Goal: Task Accomplishment & Management: Manage account settings

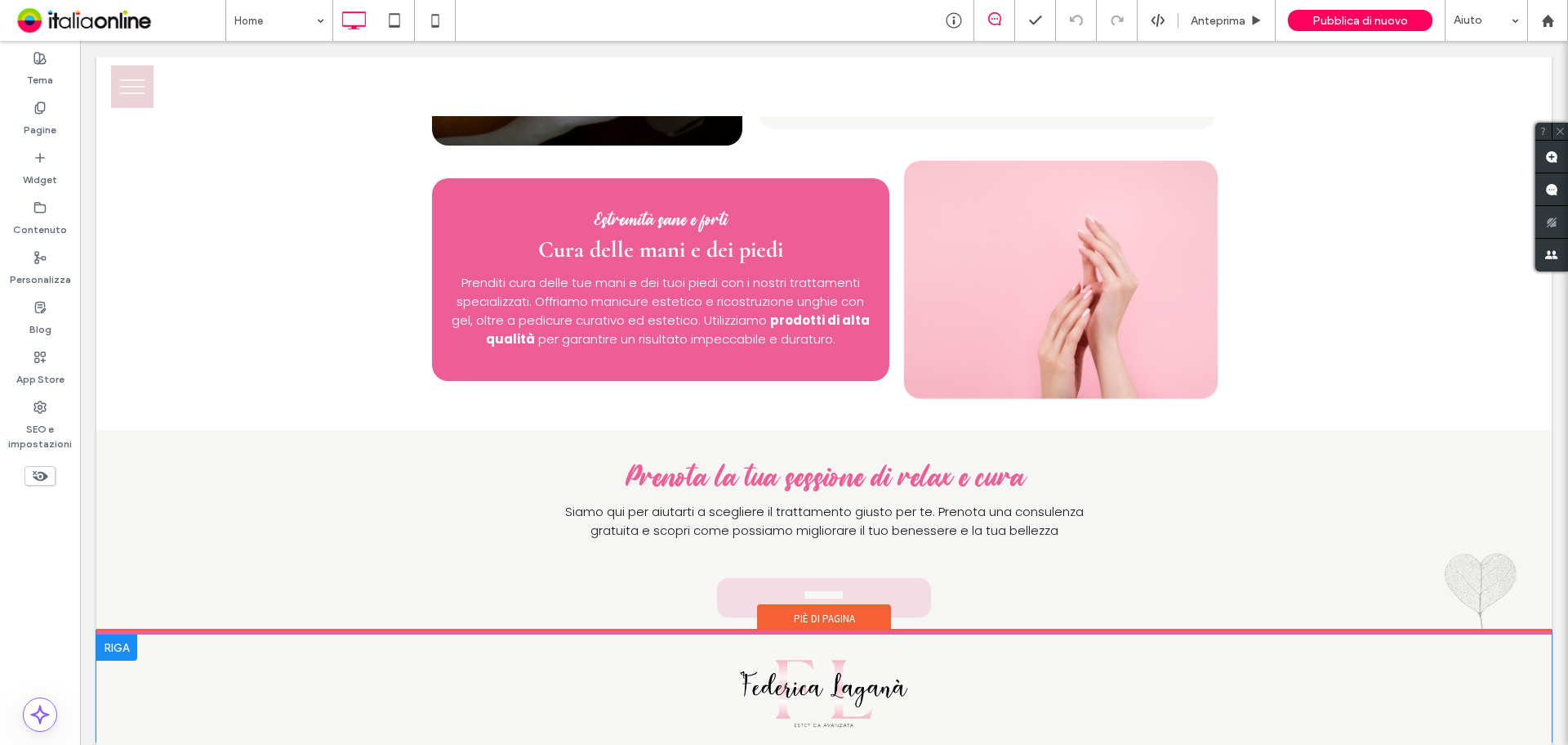
scroll to position [2615, 0]
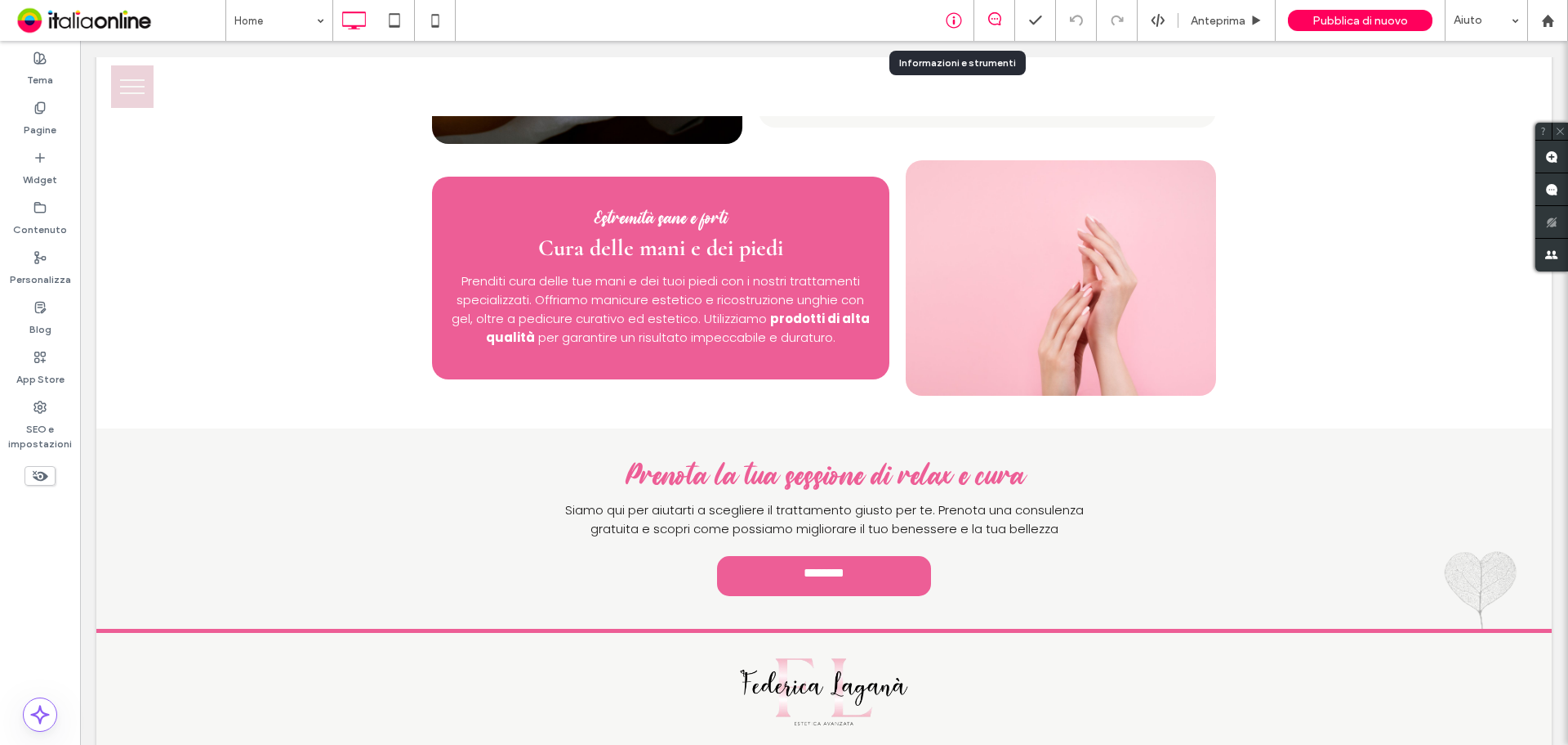
click at [947, 21] on use at bounding box center [954, 21] width 16 height 16
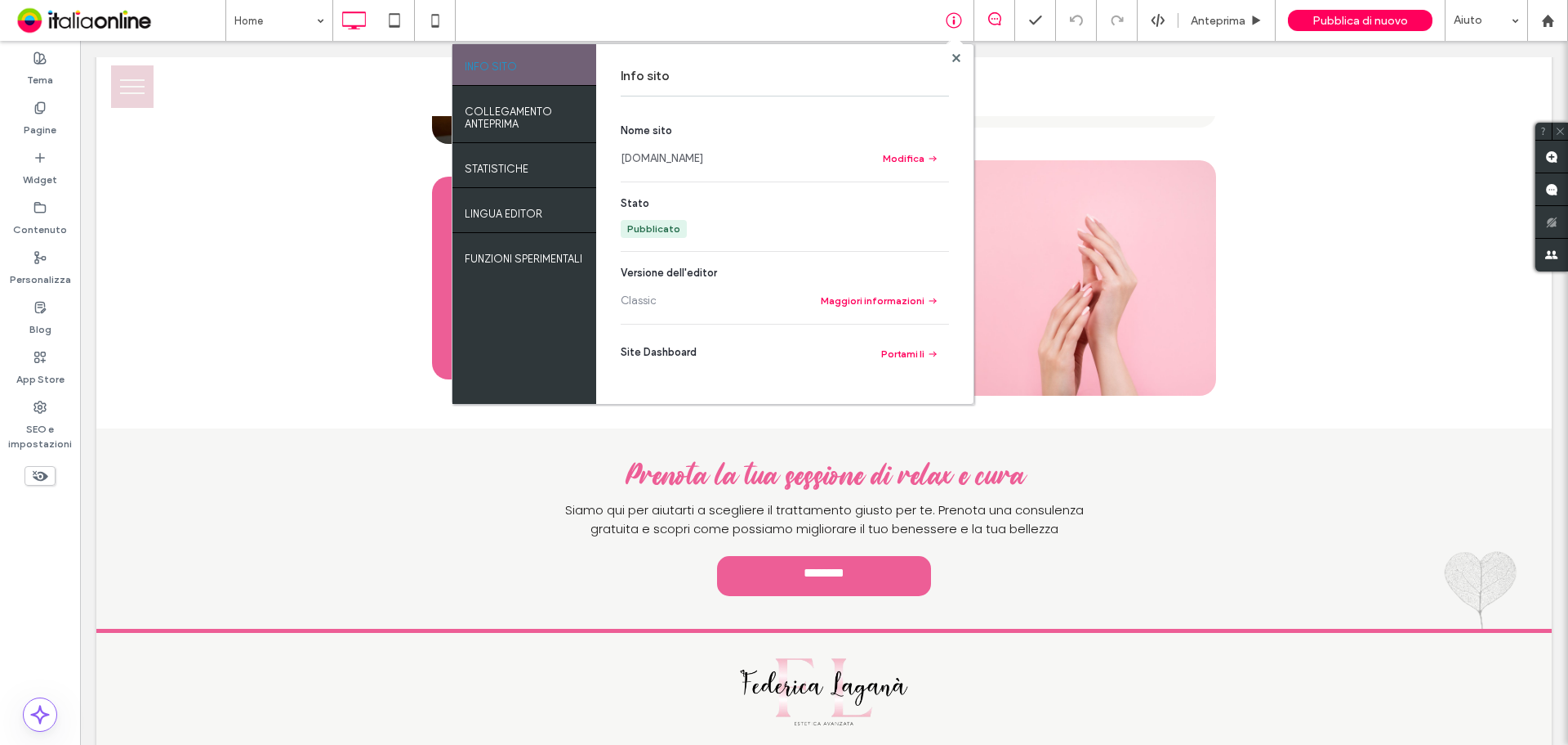
drag, startPoint x: 716, startPoint y: 152, endPoint x: 715, endPoint y: 160, distance: 8.1
click at [703, 152] on link "[DOMAIN_NAME]" at bounding box center [662, 158] width 83 height 16
click at [40, 121] on label "Pagine" at bounding box center [39, 126] width 33 height 23
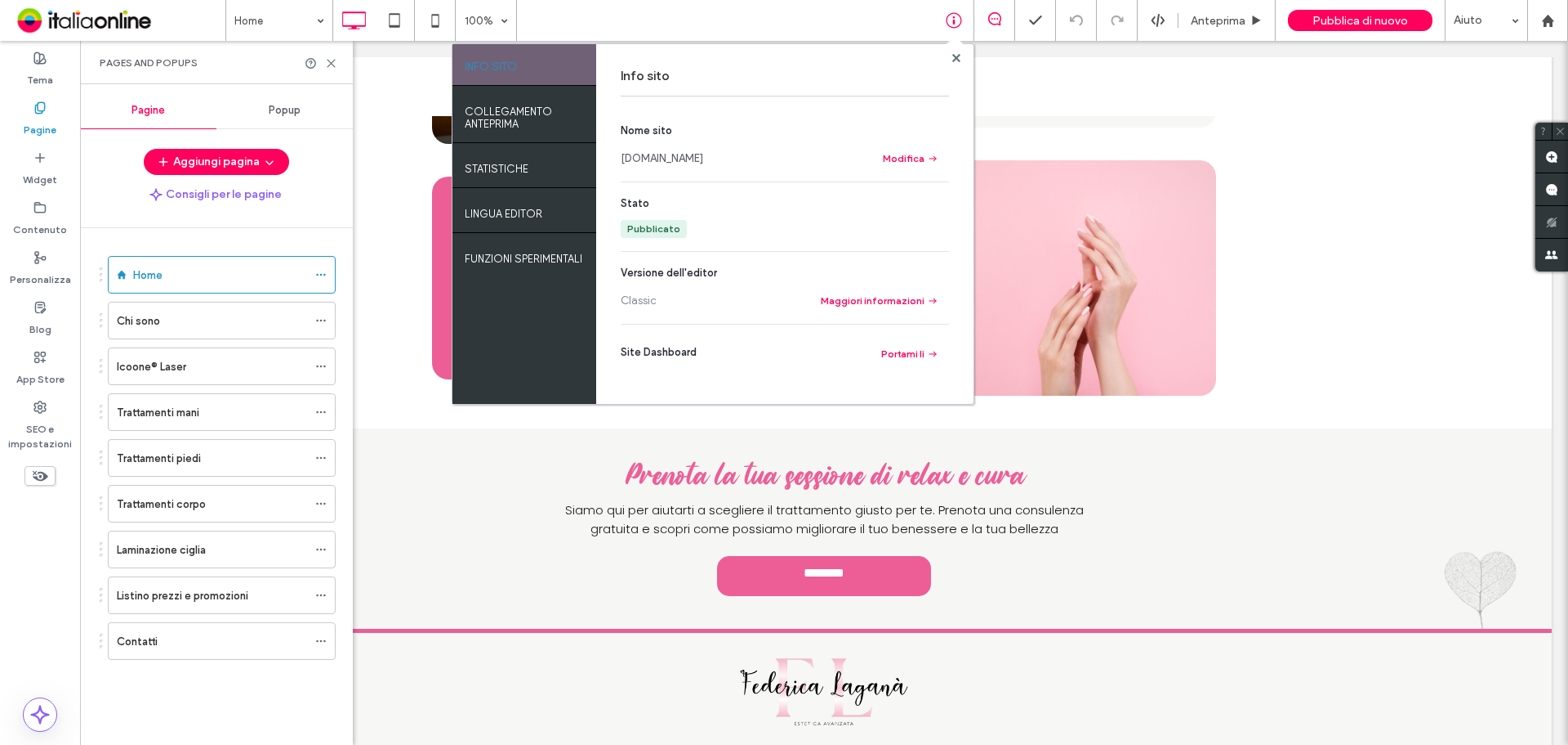
click at [187, 604] on div "Listino prezzi e promozioni" at bounding box center [212, 595] width 190 height 36
click at [953, 55] on div "Listino prezzi e promozioni 100% INFO SITO COLLEGAMENTO ANTEPRIMA Statistiche L…" at bounding box center [784, 372] width 1568 height 745
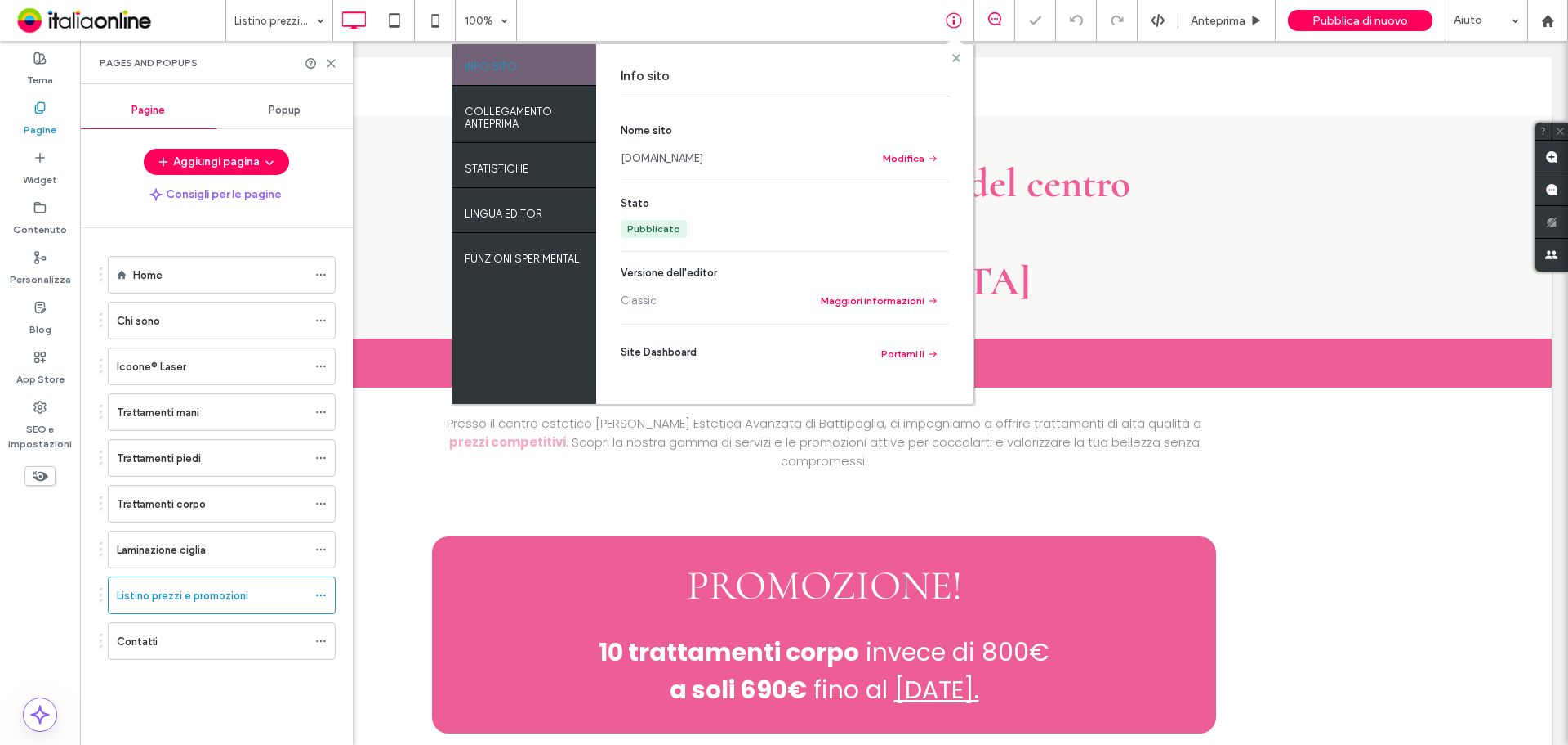
click at [956, 57] on use at bounding box center [956, 57] width 8 height 8
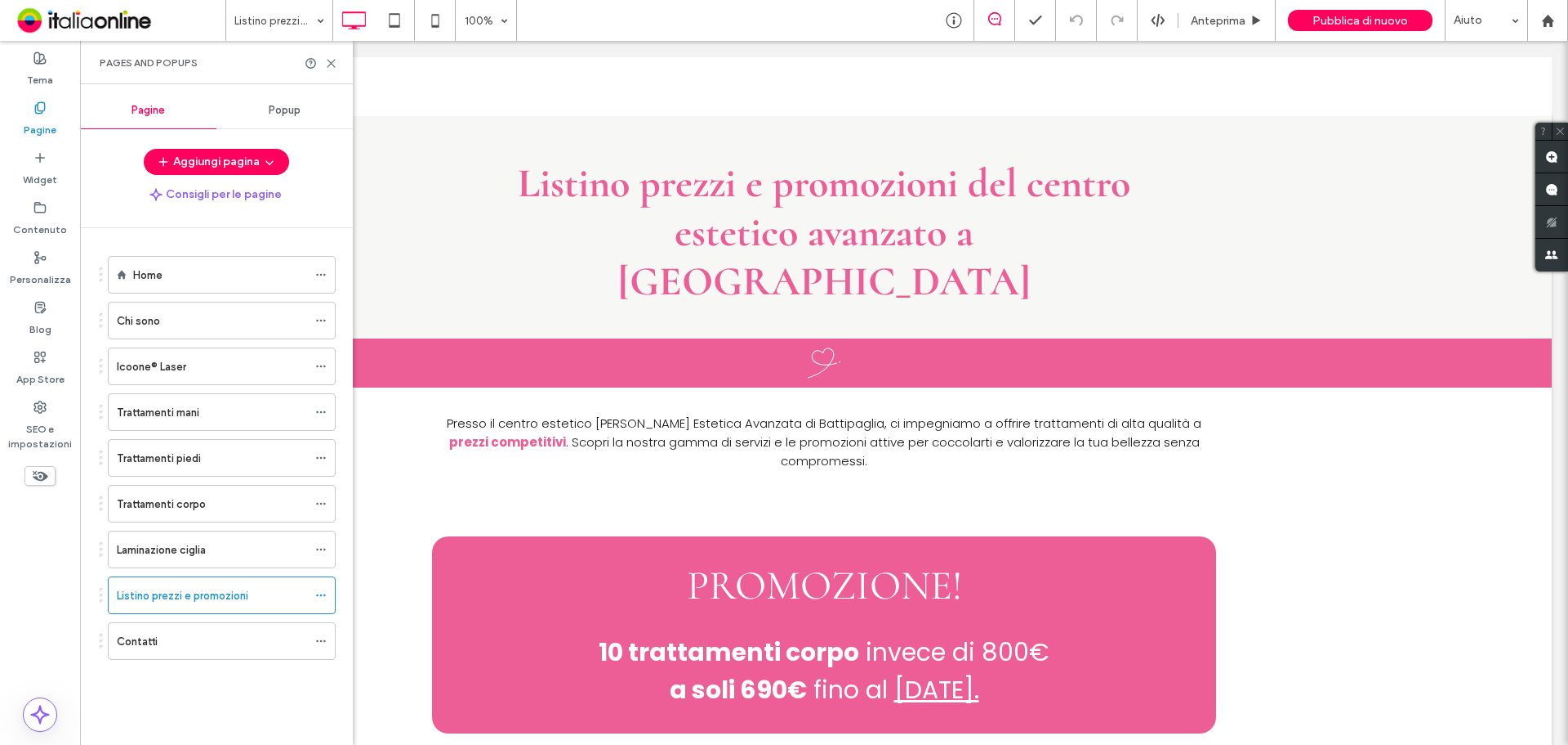
click at [175, 274] on div "Home" at bounding box center [220, 275] width 174 height 17
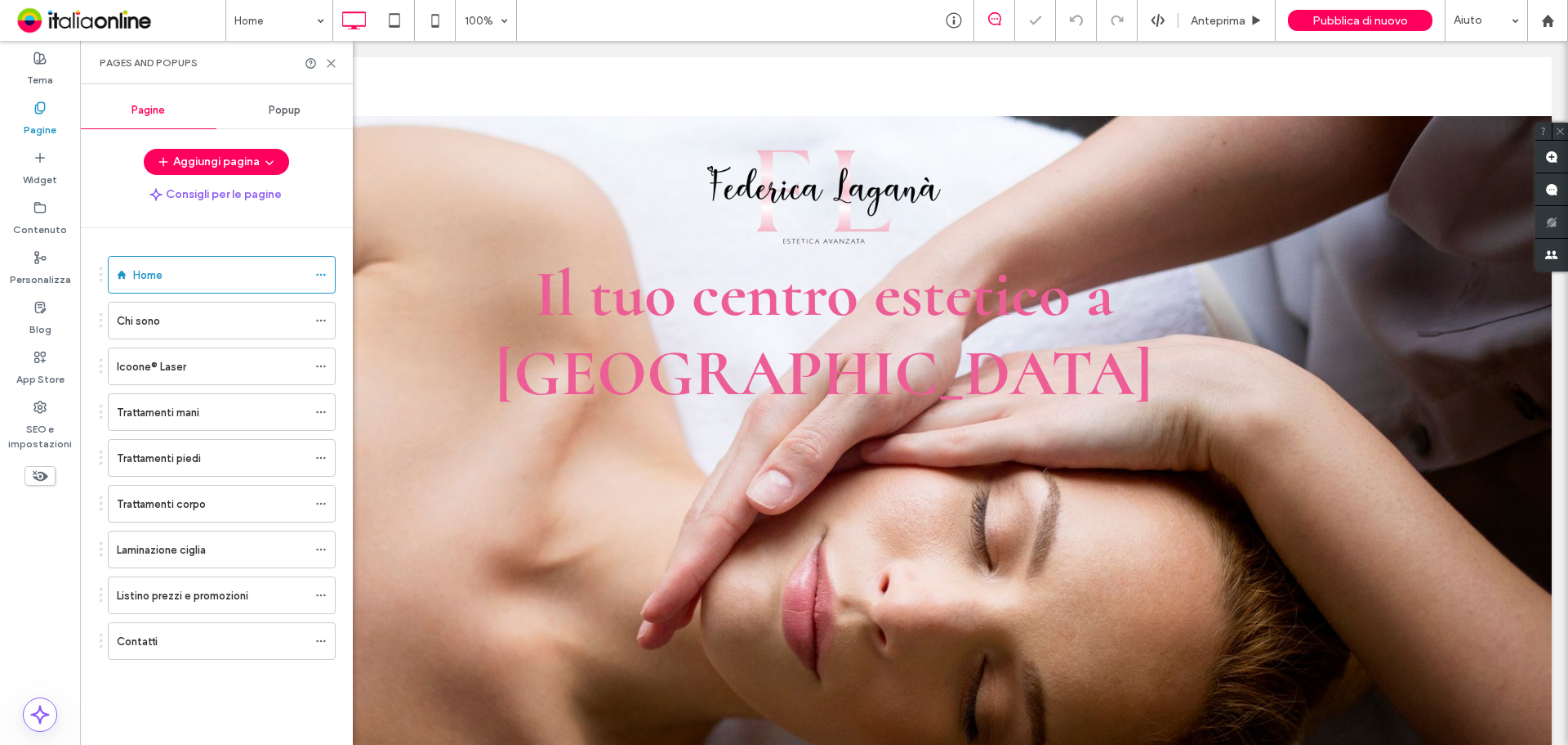
drag, startPoint x: 331, startPoint y: 67, endPoint x: 0, endPoint y: 707, distance: 720.5
click at [331, 67] on icon at bounding box center [331, 63] width 12 height 12
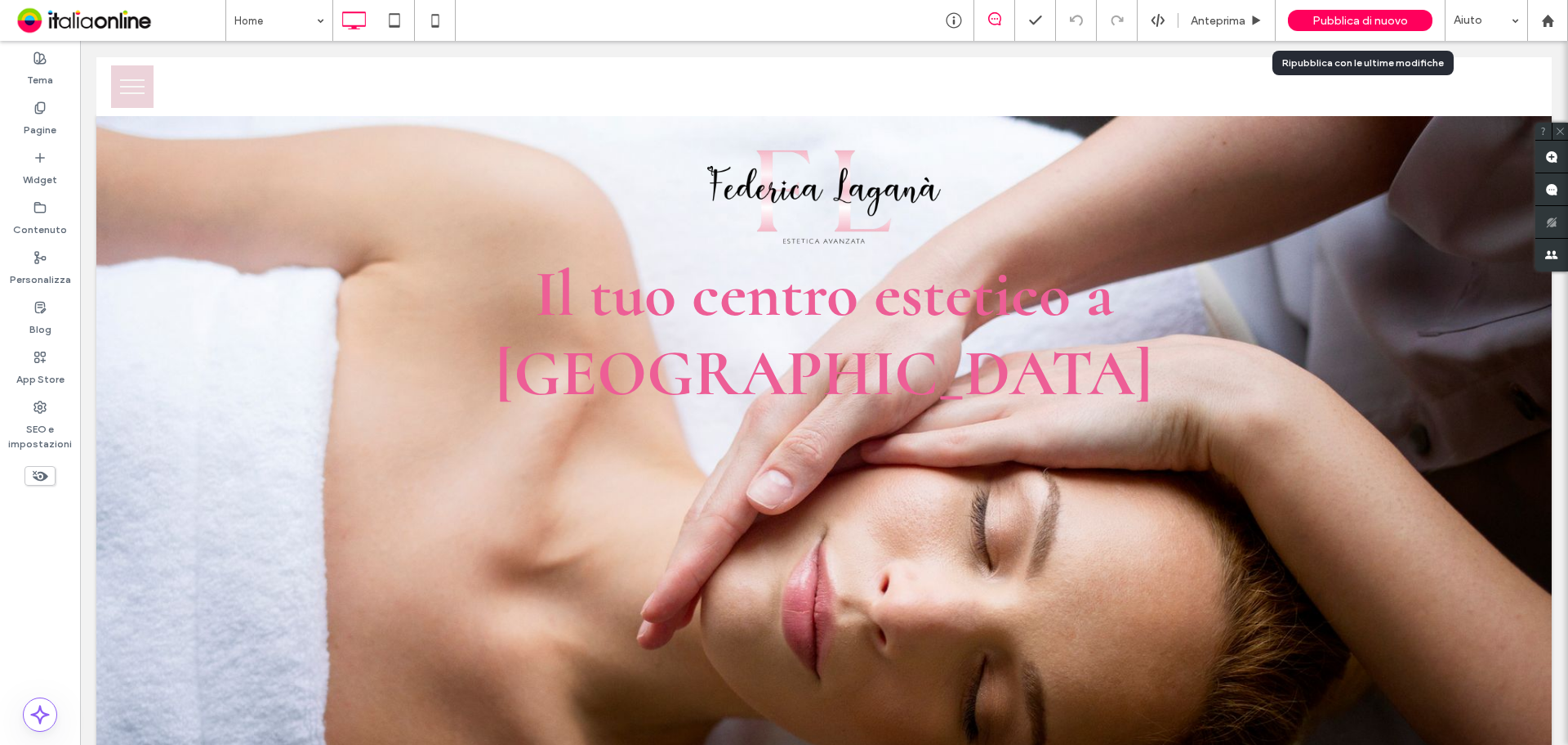
click at [1402, 19] on span "Pubblica di nuovo" at bounding box center [1361, 21] width 96 height 14
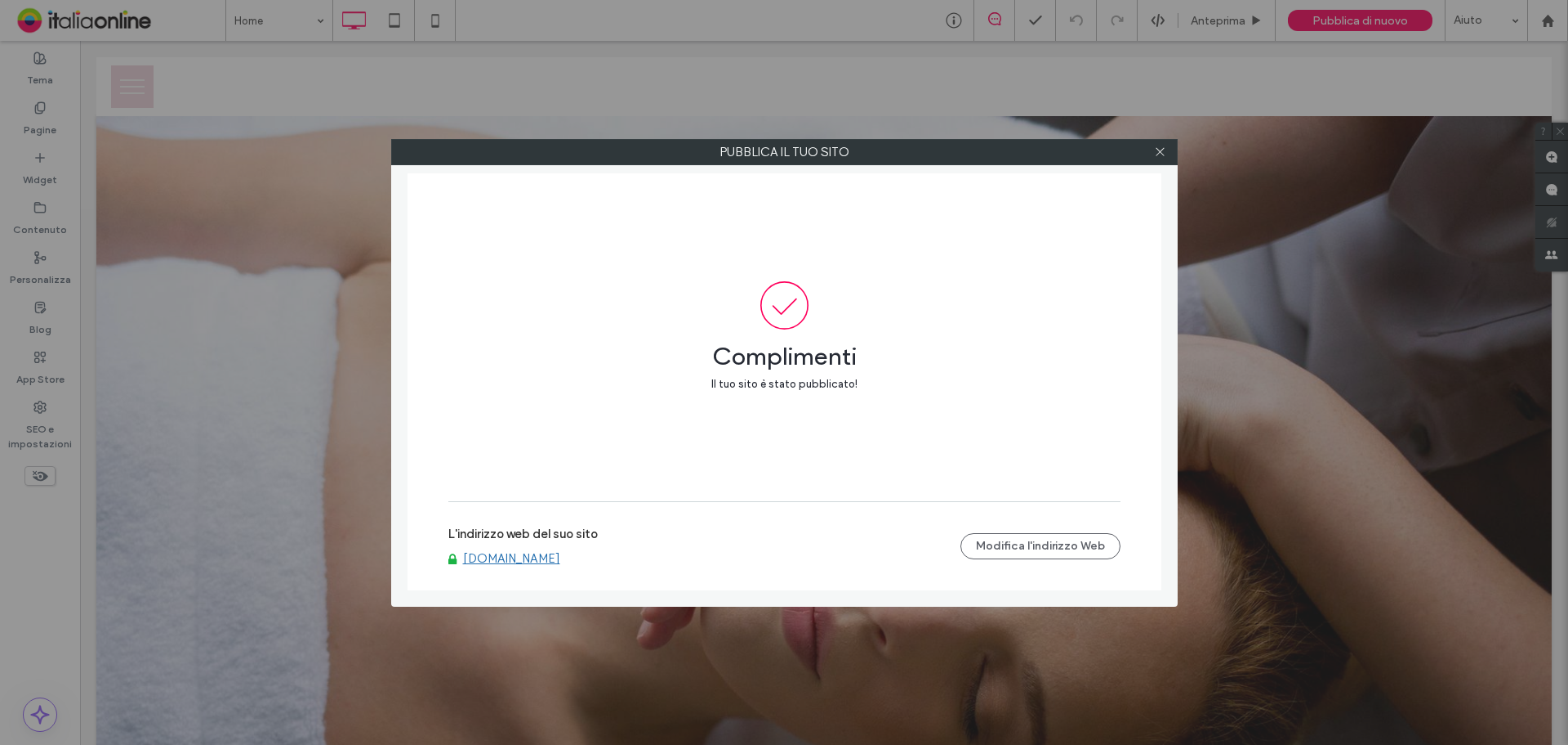
click at [544, 567] on div "L'indirizzo web del suo sito www.federicalaganaestetica.com Modifica l'indirizz…" at bounding box center [784, 546] width 672 height 53
click at [571, 566] on div "L'indirizzo web del suo sito www.federicalaganaestetica.com Modifica l'indirizz…" at bounding box center [784, 546] width 672 height 53
click at [561, 556] on link "www.federicalaganaestetica.com" at bounding box center [512, 558] width 98 height 15
click at [539, 557] on link "www.federicalaganaestetica.com" at bounding box center [512, 558] width 98 height 15
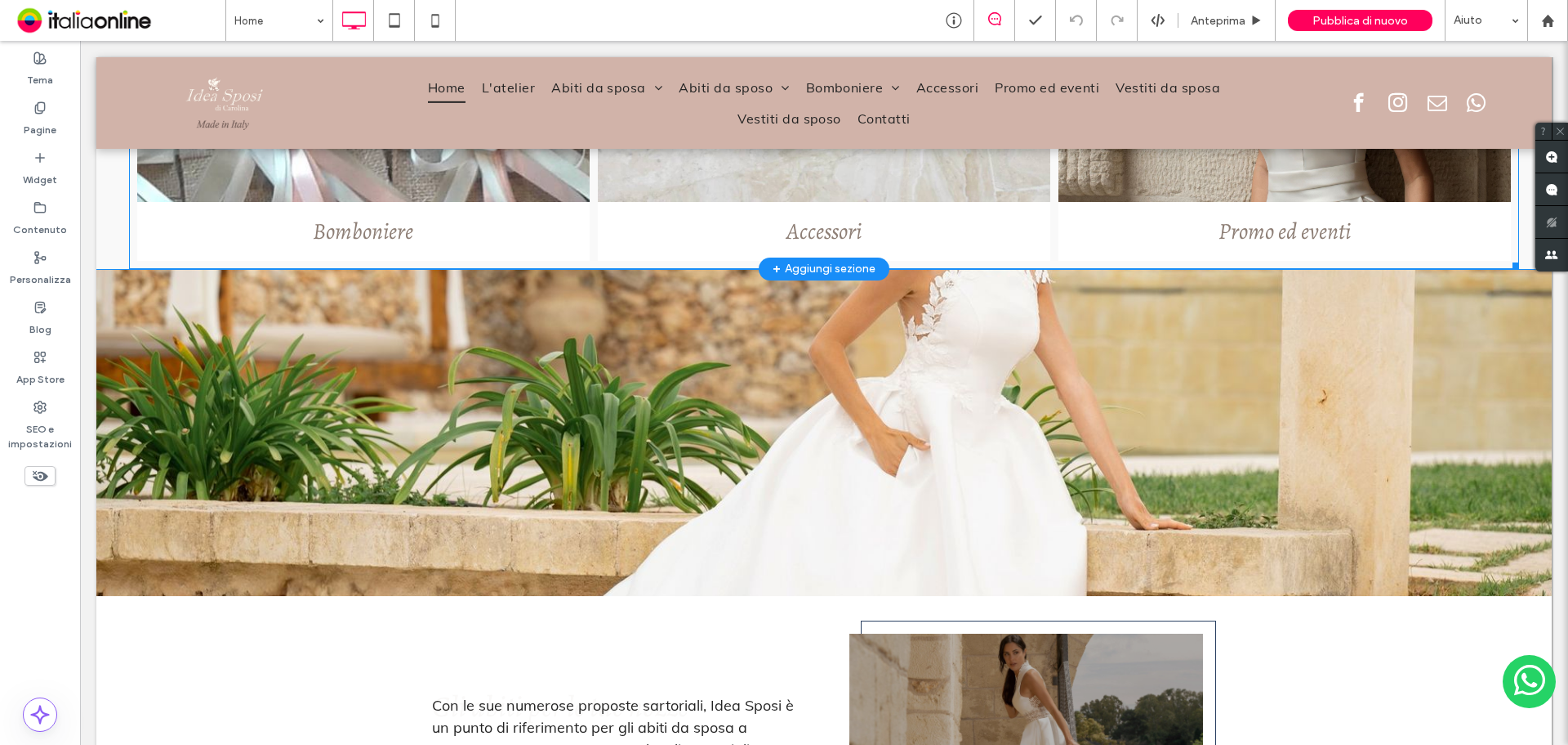
scroll to position [2452, 0]
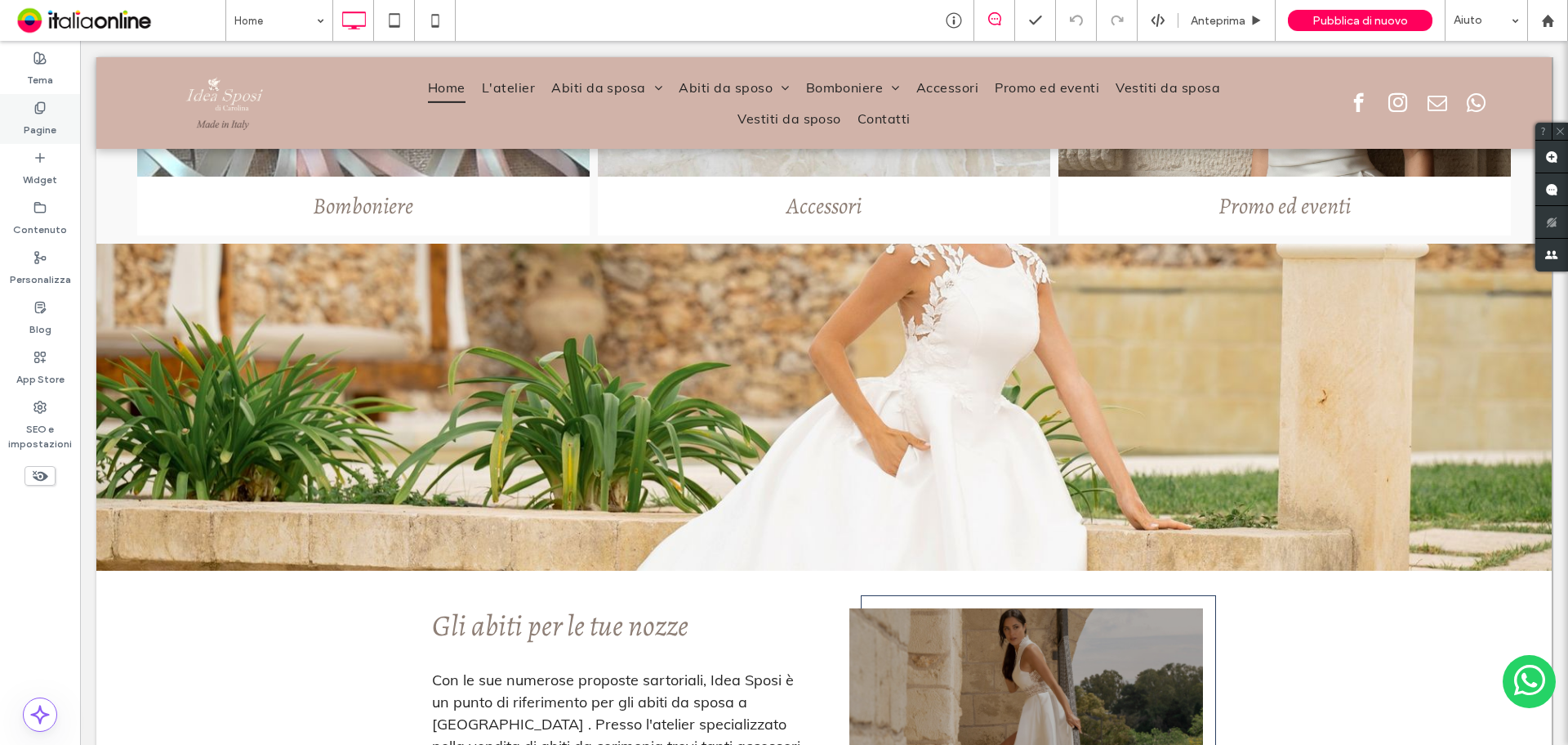
drag, startPoint x: 33, startPoint y: 115, endPoint x: 85, endPoint y: 237, distance: 132.6
click at [33, 115] on label "Pagine" at bounding box center [39, 126] width 33 height 23
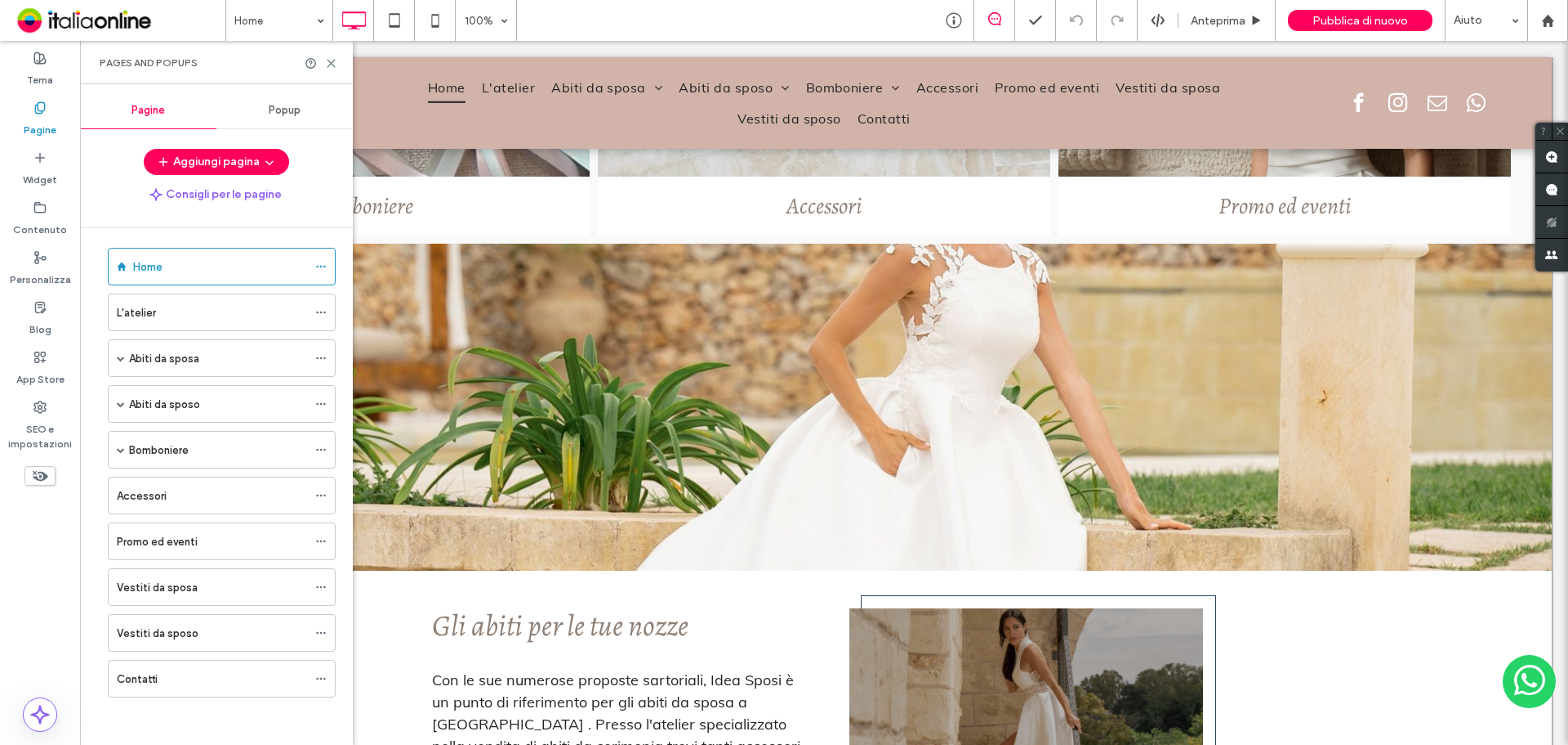
scroll to position [9, 0]
click at [117, 400] on span at bounding box center [121, 402] width 8 height 8
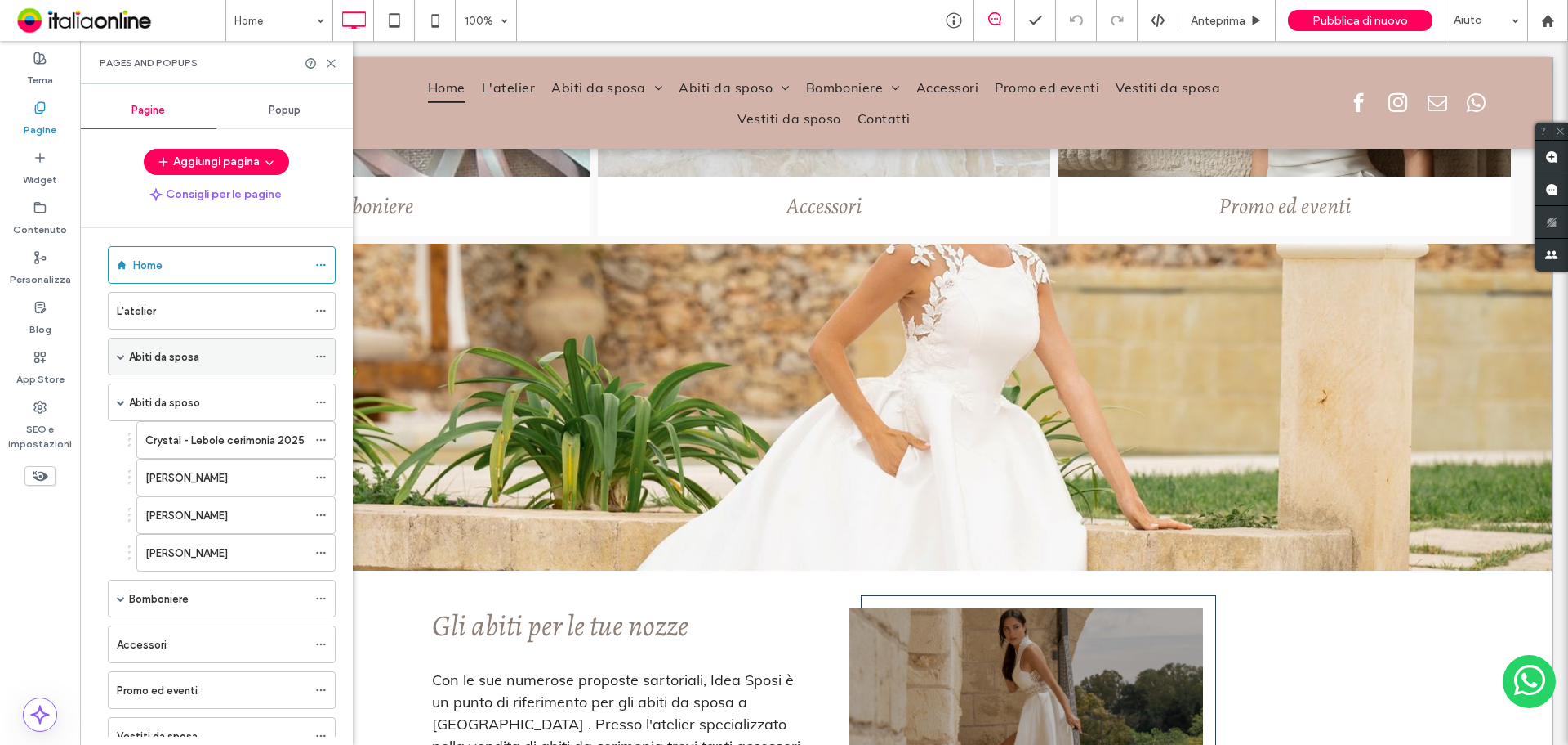
click at [124, 358] on span at bounding box center [121, 356] width 8 height 8
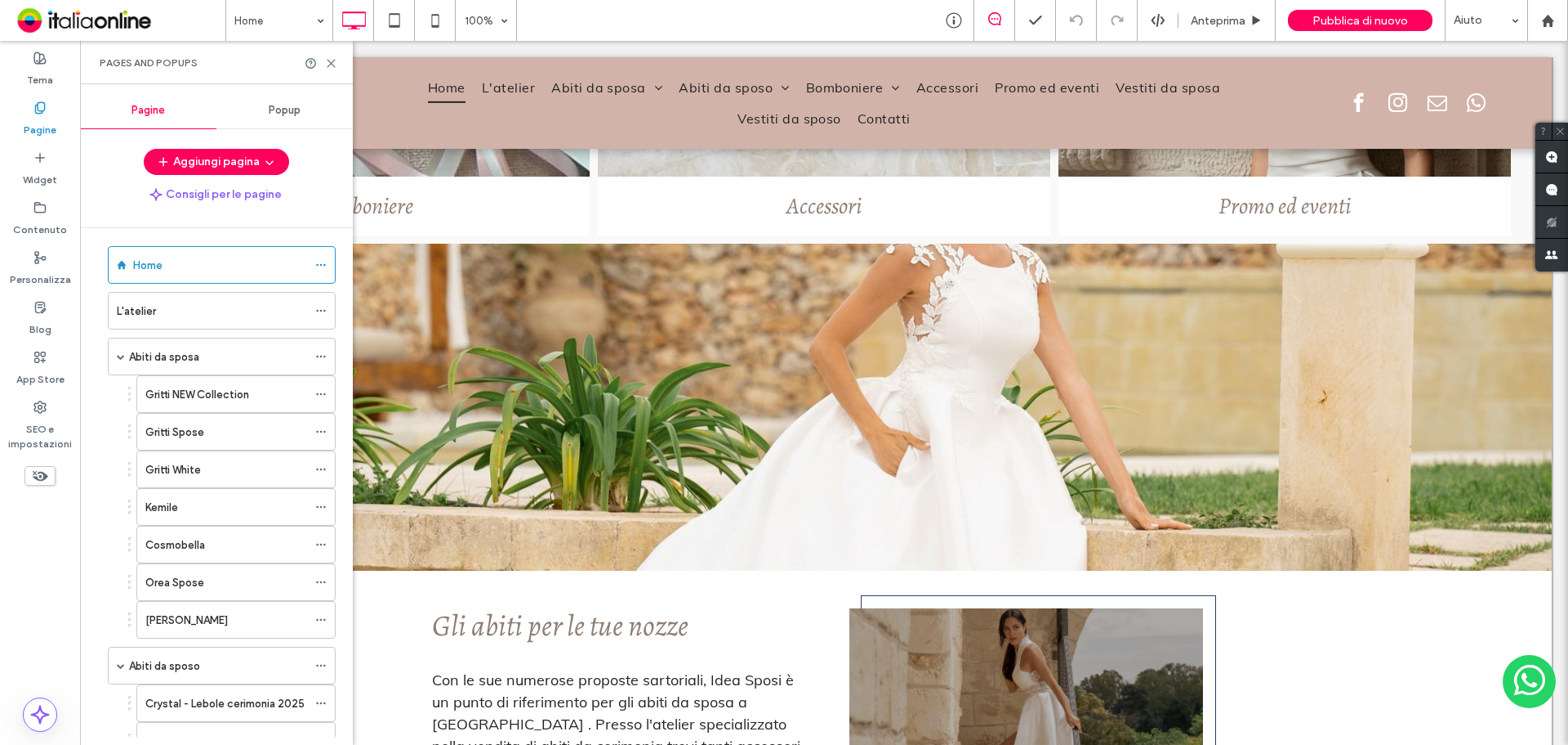
click at [199, 605] on div "[PERSON_NAME]" at bounding box center [226, 619] width 161 height 36
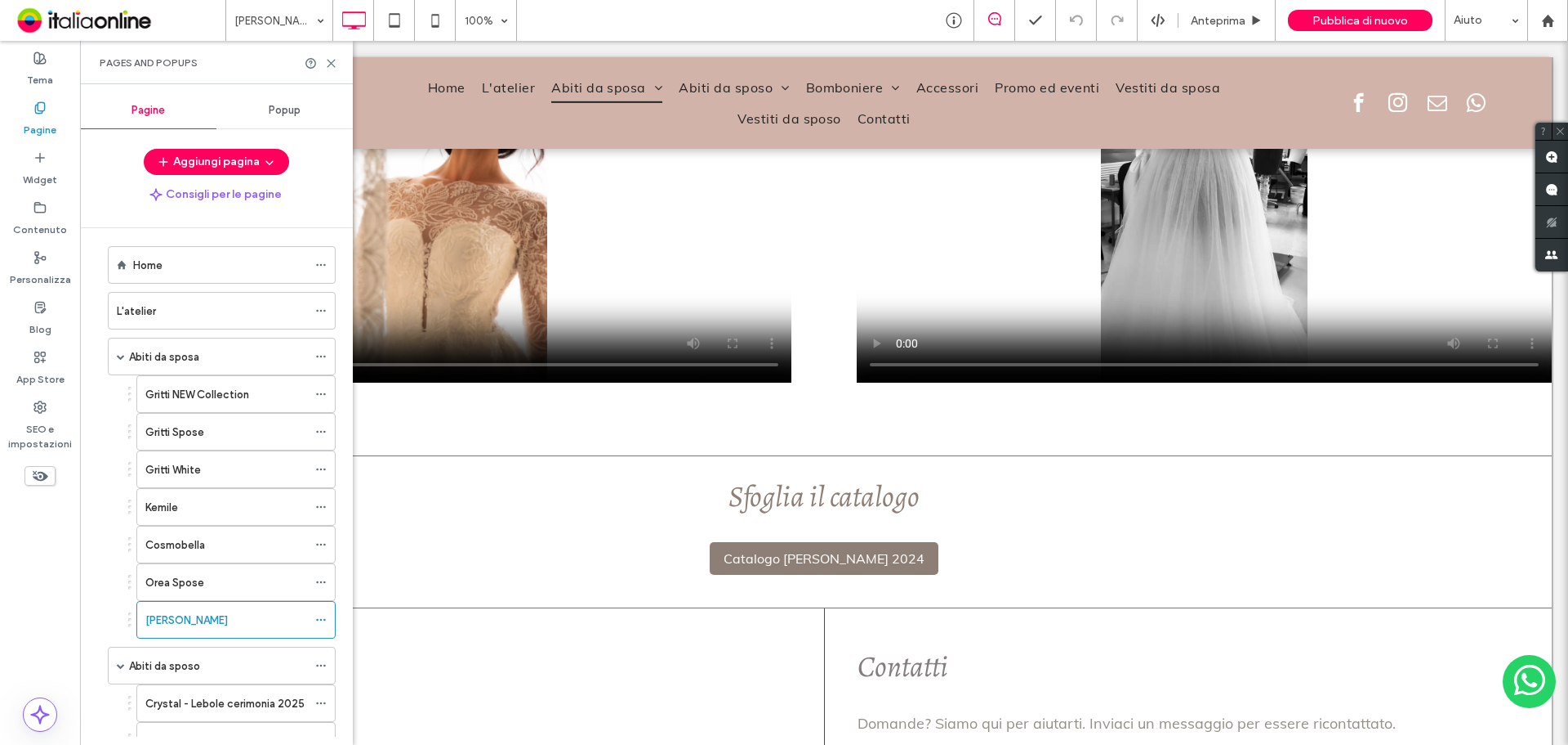
scroll to position [1952, 0]
